Goal: Task Accomplishment & Management: Manage account settings

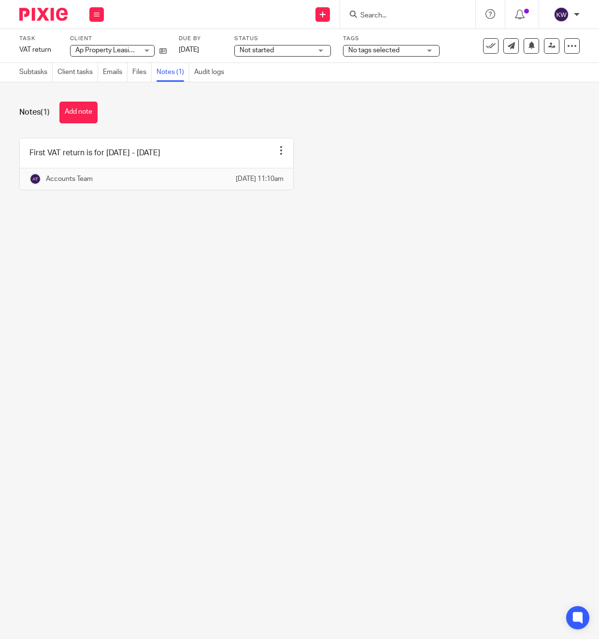
click at [167, 50] on div "Task VAT return Save VAT return 3 /8 Client Ap Property Leasing Limited Ap Prop…" at bounding box center [229, 46] width 421 height 22
click at [165, 51] on icon at bounding box center [163, 50] width 7 height 7
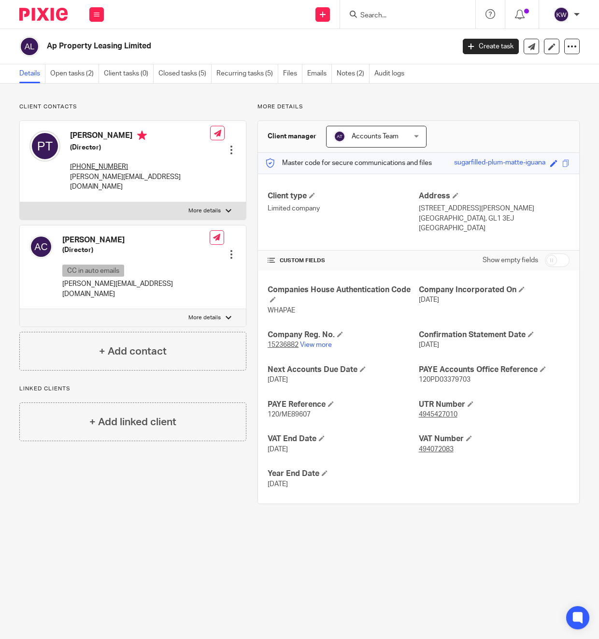
click at [137, 47] on h2 "Ap Property Leasing Limited" at bounding box center [207, 46] width 321 height 10
click at [87, 75] on link "Open tasks (2)" at bounding box center [74, 73] width 49 height 19
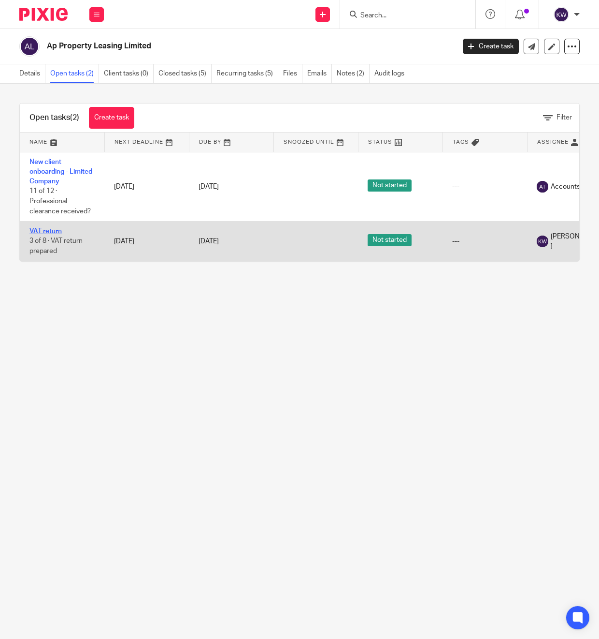
click at [46, 232] on link "VAT return" at bounding box center [45, 231] width 32 height 7
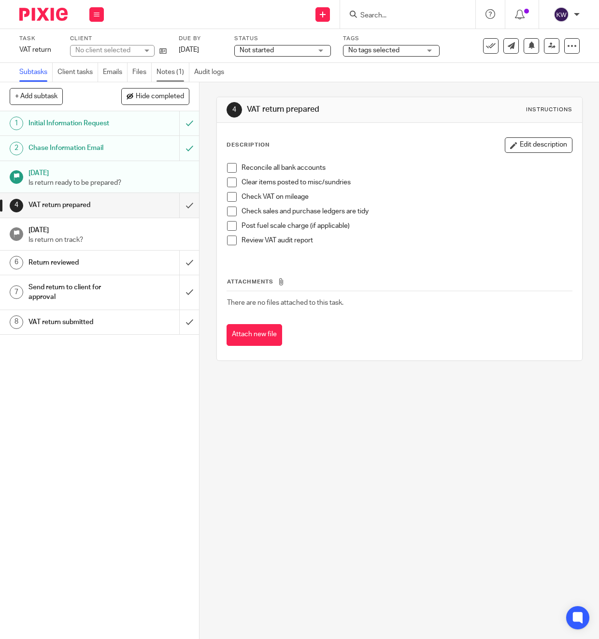
click at [159, 76] on link "Notes (1)" at bounding box center [173, 72] width 33 height 19
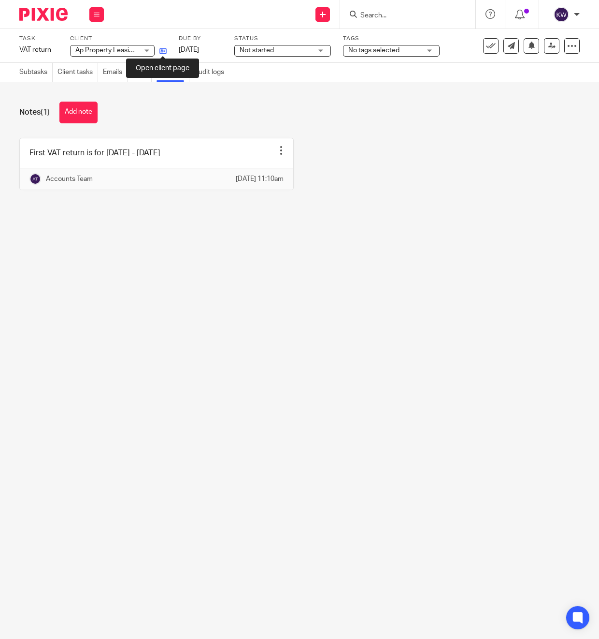
click at [161, 49] on icon at bounding box center [163, 50] width 7 height 7
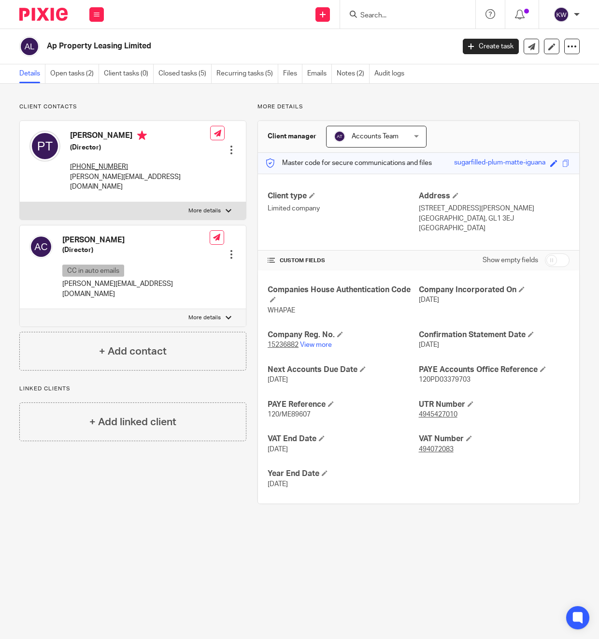
click at [115, 177] on p "[PERSON_NAME][EMAIL_ADDRESS][DOMAIN_NAME]" at bounding box center [140, 182] width 140 height 20
click at [131, 279] on p "[PERSON_NAME][EMAIL_ADDRESS][DOMAIN_NAME]" at bounding box center [135, 289] width 147 height 20
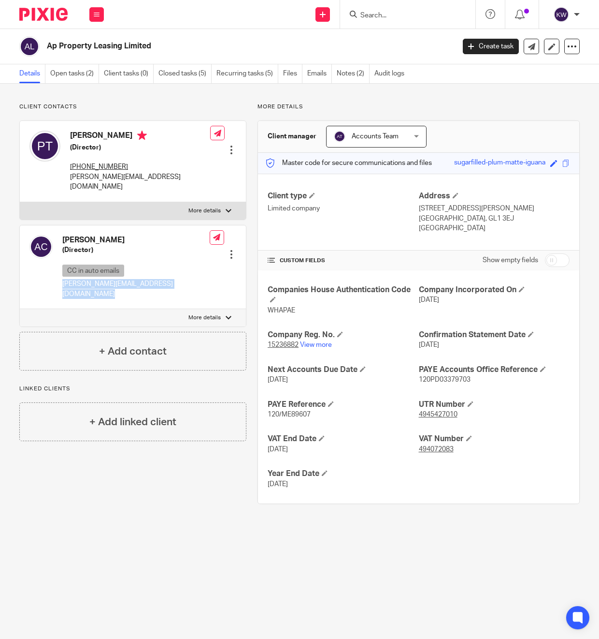
click at [131, 279] on p "[PERSON_NAME][EMAIL_ADDRESS][DOMAIN_NAME]" at bounding box center [135, 289] width 147 height 20
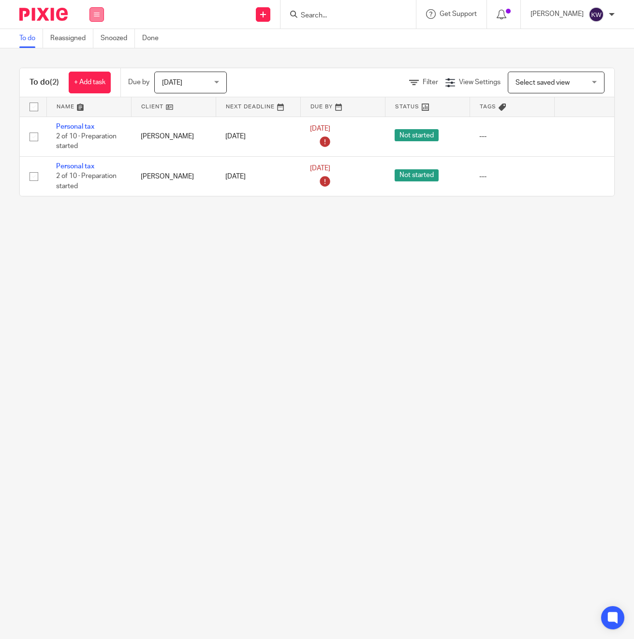
click at [92, 9] on button at bounding box center [96, 14] width 15 height 15
click at [91, 87] on link "Team" at bounding box center [92, 87] width 16 height 7
